Goal: Task Accomplishment & Management: Use online tool/utility

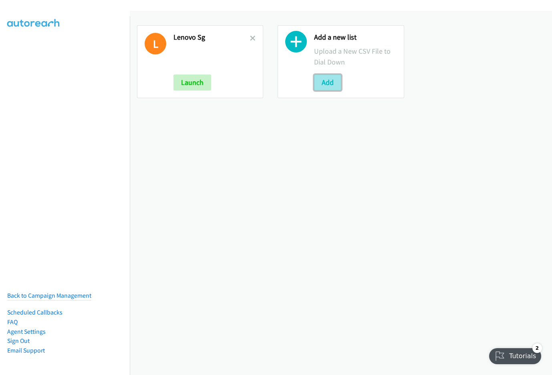
click at [325, 85] on button "Add" at bounding box center [327, 82] width 27 height 16
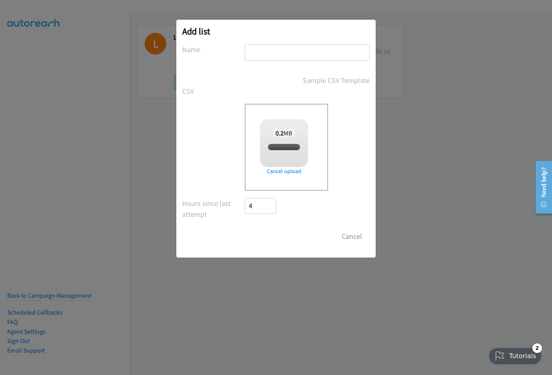
checkbox input "true"
click at [275, 58] on input "text" at bounding box center [307, 52] width 125 height 16
type input "Mediacom CS"
click at [245, 228] on input "Save List" at bounding box center [266, 236] width 42 height 16
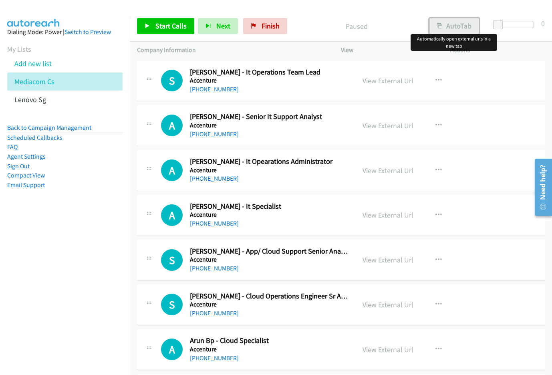
click at [449, 22] on button "AutoTab" at bounding box center [454, 26] width 50 height 16
click at [387, 82] on link "View External Url" at bounding box center [387, 80] width 51 height 9
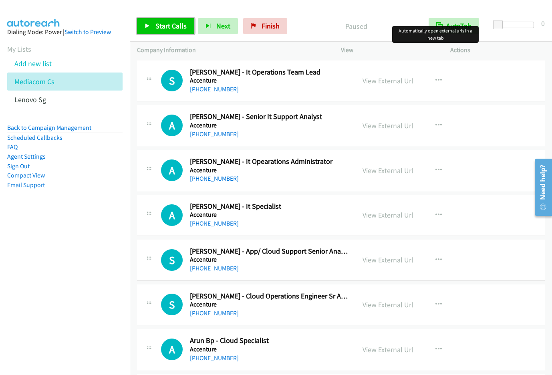
click at [155, 23] on span "Start Calls" at bounding box center [170, 25] width 31 height 9
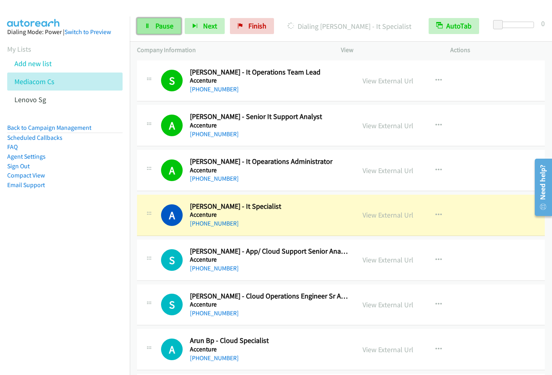
click at [168, 28] on span "Pause" at bounding box center [164, 25] width 18 height 9
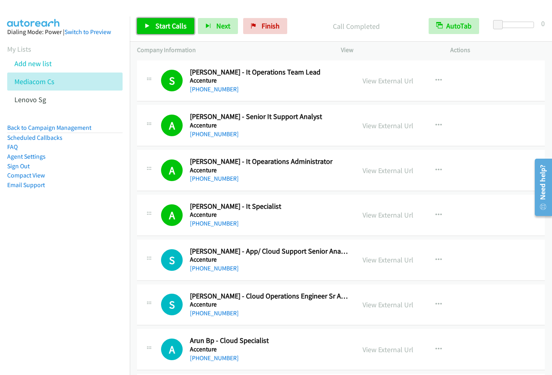
click at [157, 24] on span "Start Calls" at bounding box center [170, 25] width 31 height 9
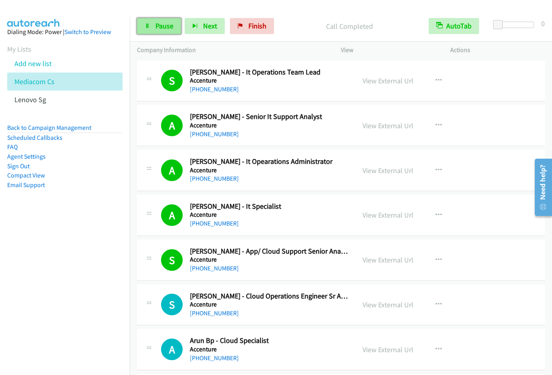
click at [158, 30] on link "Pause" at bounding box center [159, 26] width 44 height 16
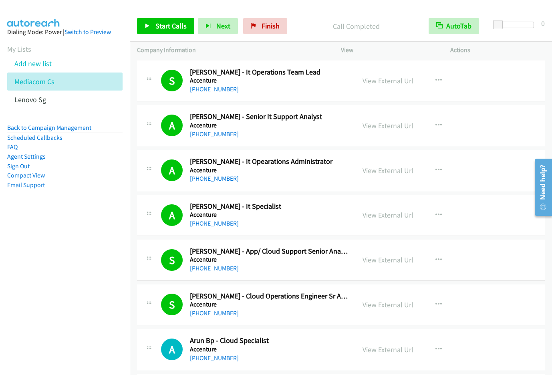
click at [383, 81] on link "View External Url" at bounding box center [387, 80] width 51 height 9
